Goal: Information Seeking & Learning: Learn about a topic

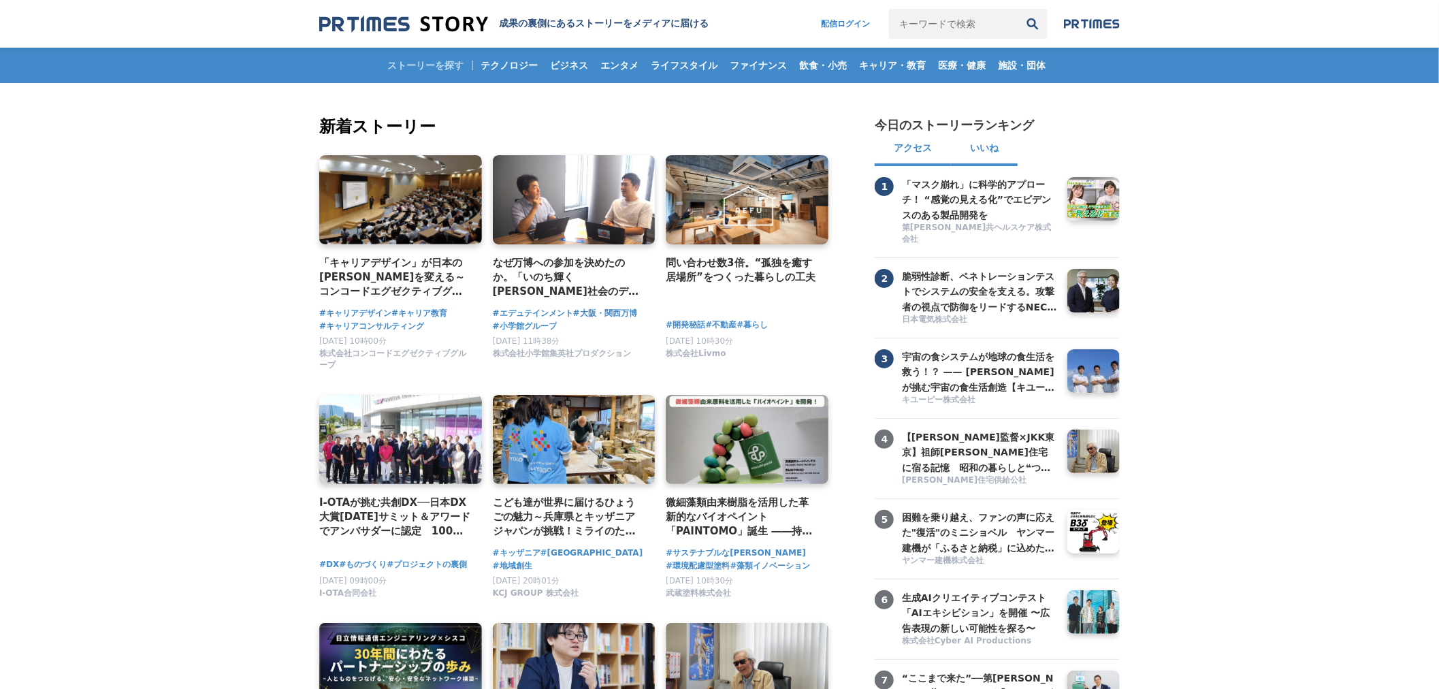
click at [988, 148] on button "いいね" at bounding box center [984, 149] width 67 height 33
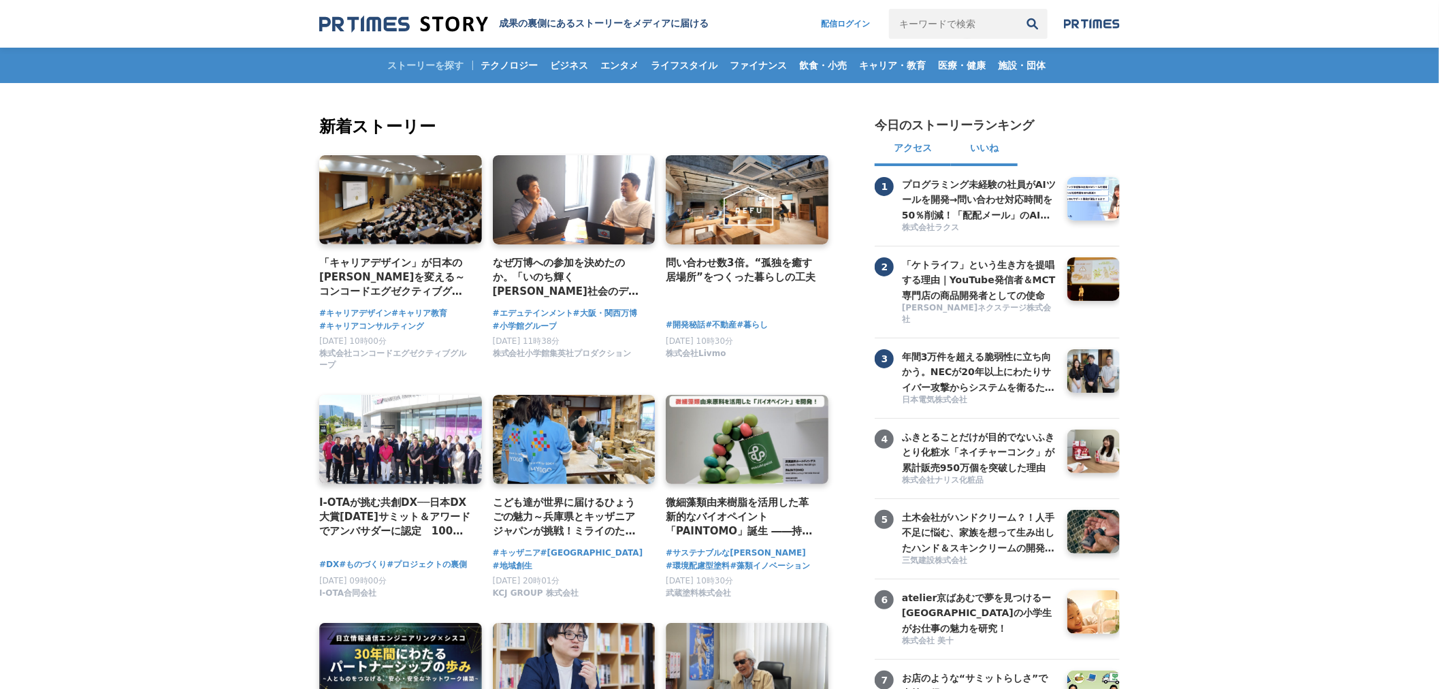
click at [902, 144] on button "アクセス" at bounding box center [913, 149] width 76 height 33
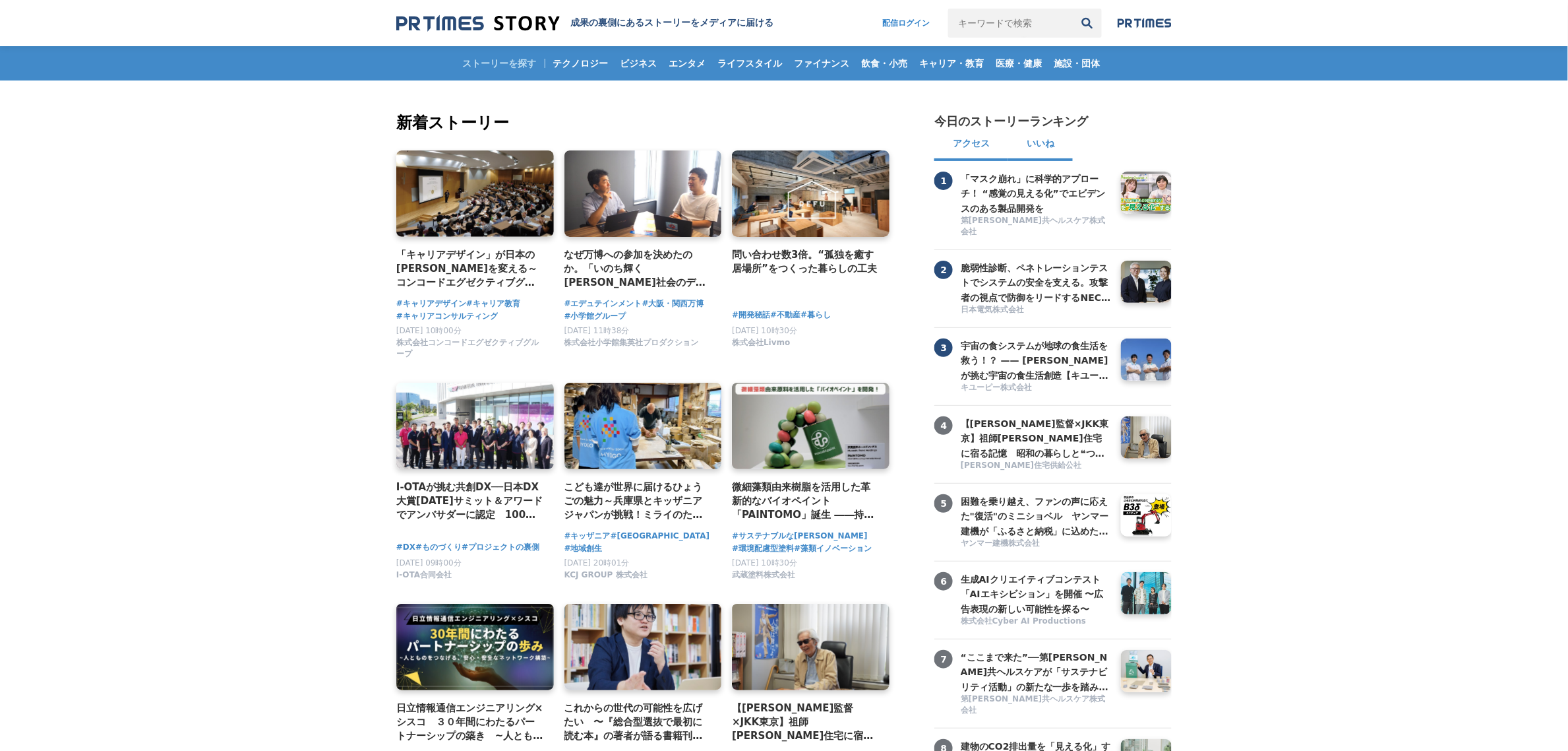
click at [1053, 145] on button "いいね" at bounding box center [1041, 144] width 65 height 32
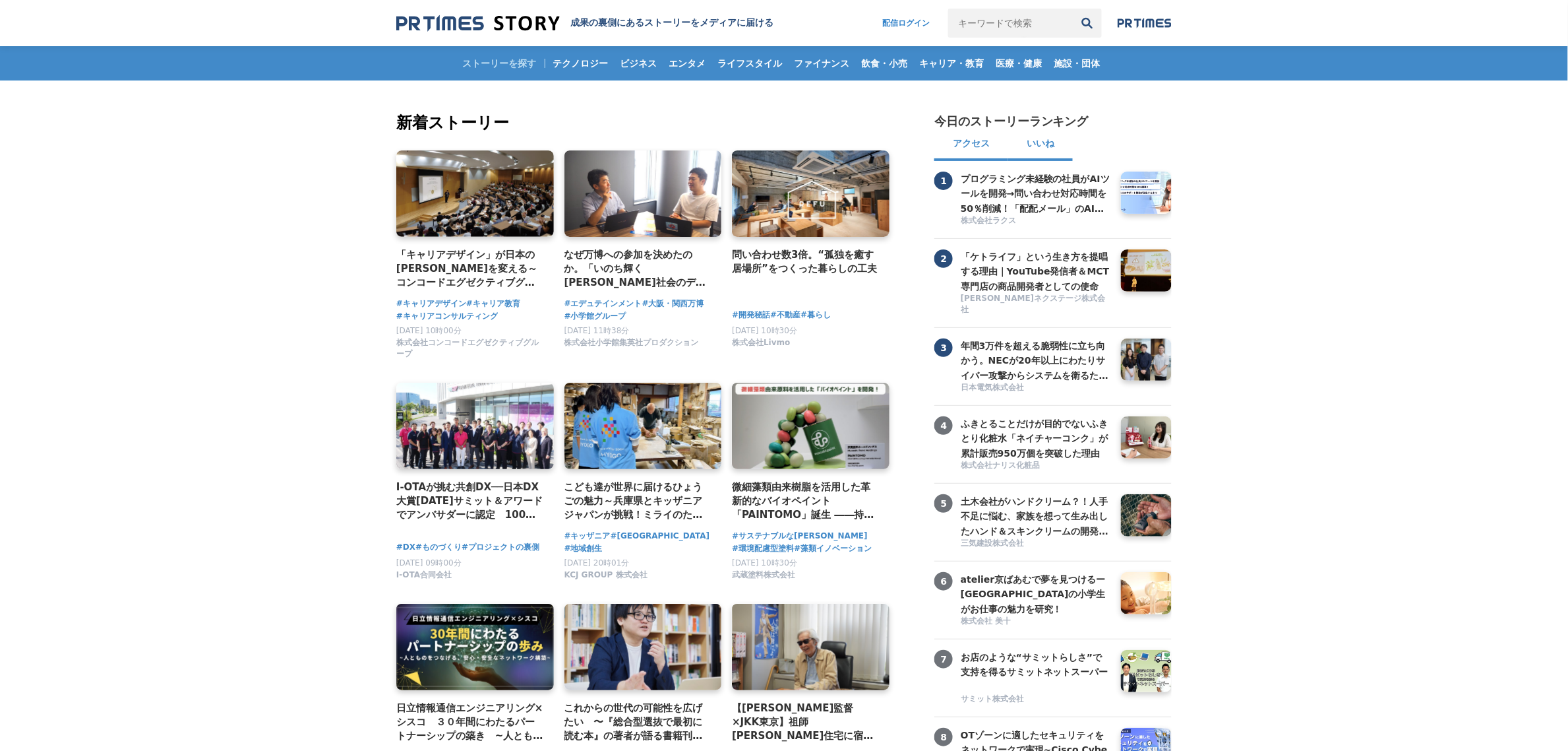
click at [980, 140] on button "アクセス" at bounding box center [971, 144] width 74 height 32
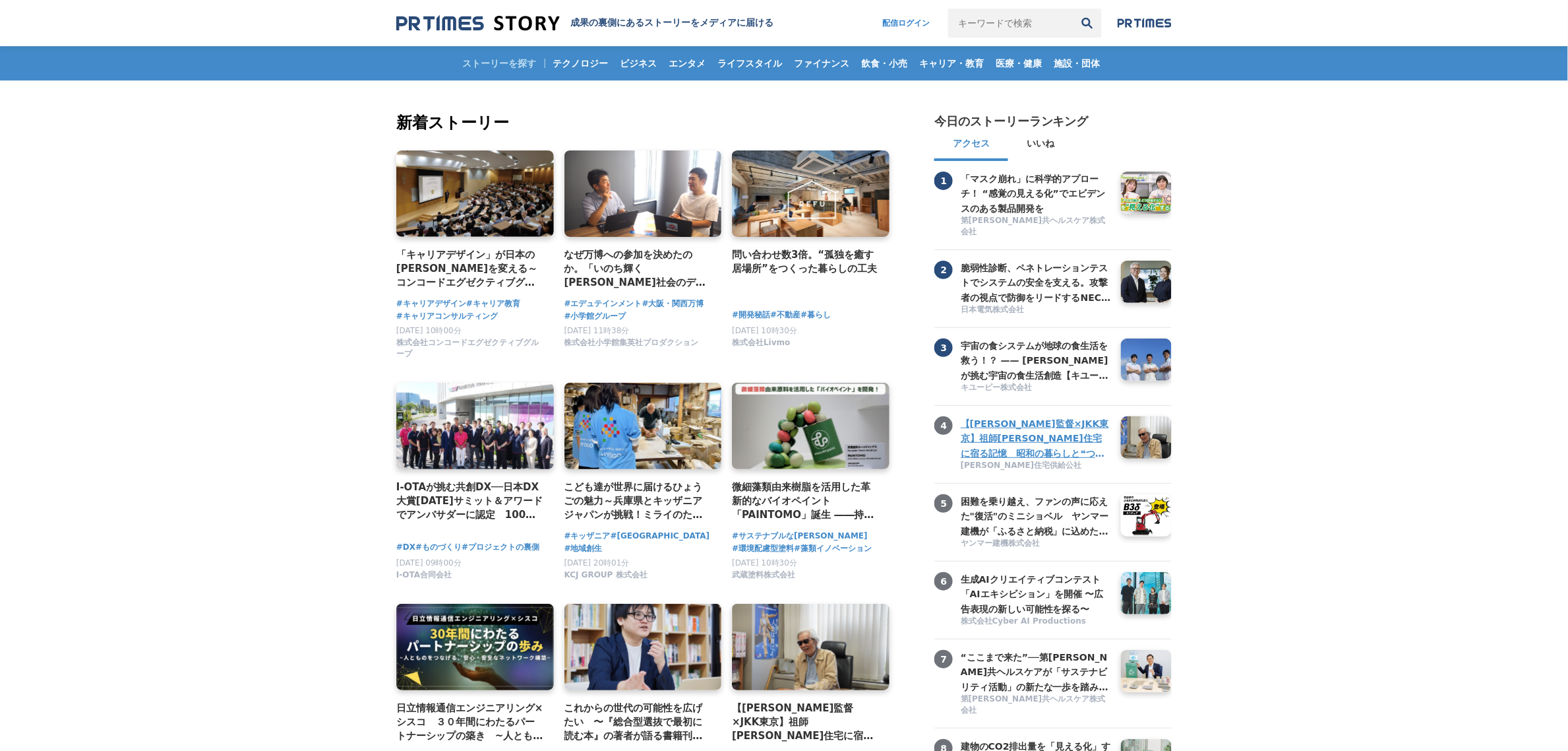
click at [1021, 439] on h3 "【[PERSON_NAME]監督×JKK東京】祖師[PERSON_NAME]住宅に宿る記憶　昭和の暮らしと❝つながり❞が描く、これからの住まいのかたち" at bounding box center [1036, 438] width 150 height 45
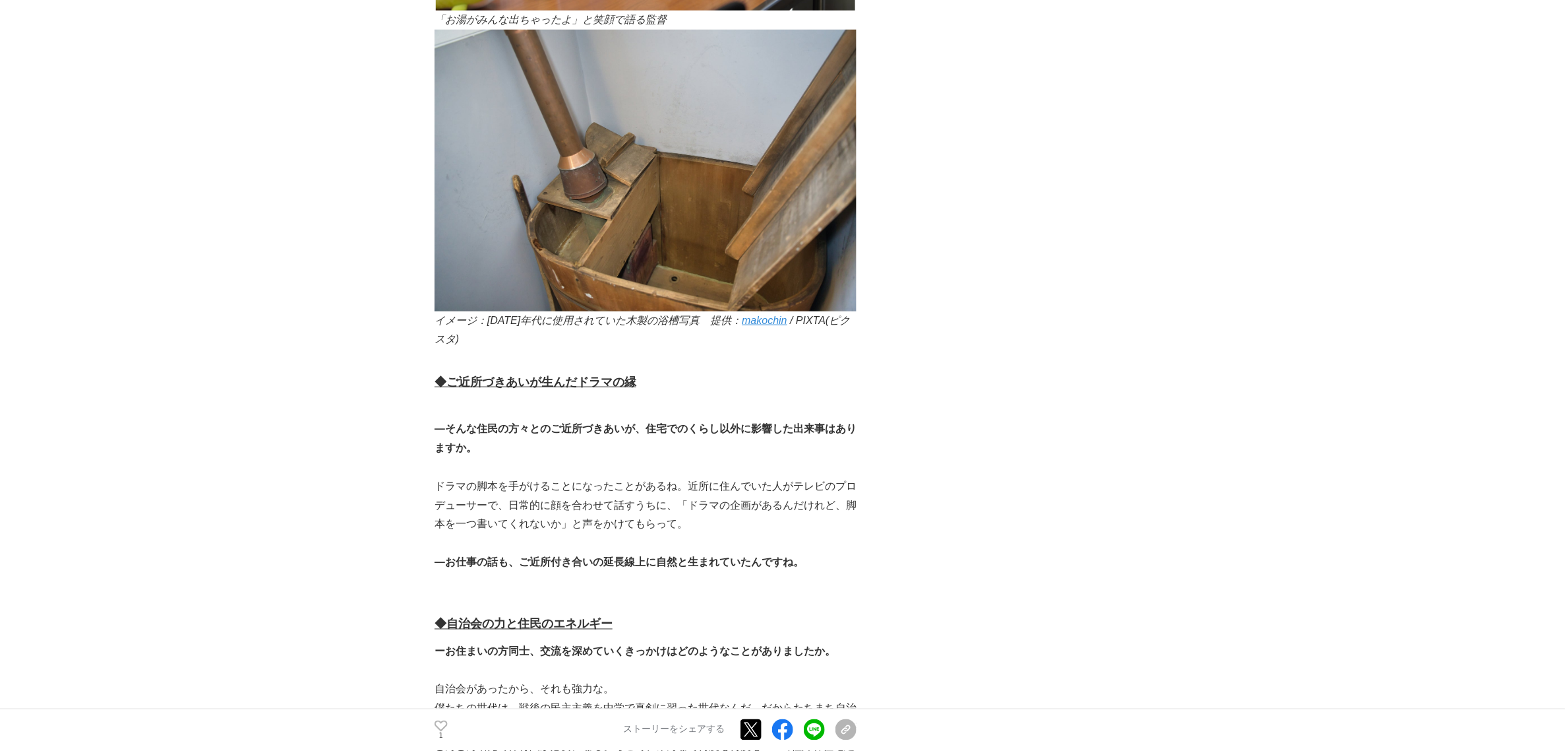
scroll to position [4946, 0]
